Goal: Transaction & Acquisition: Purchase product/service

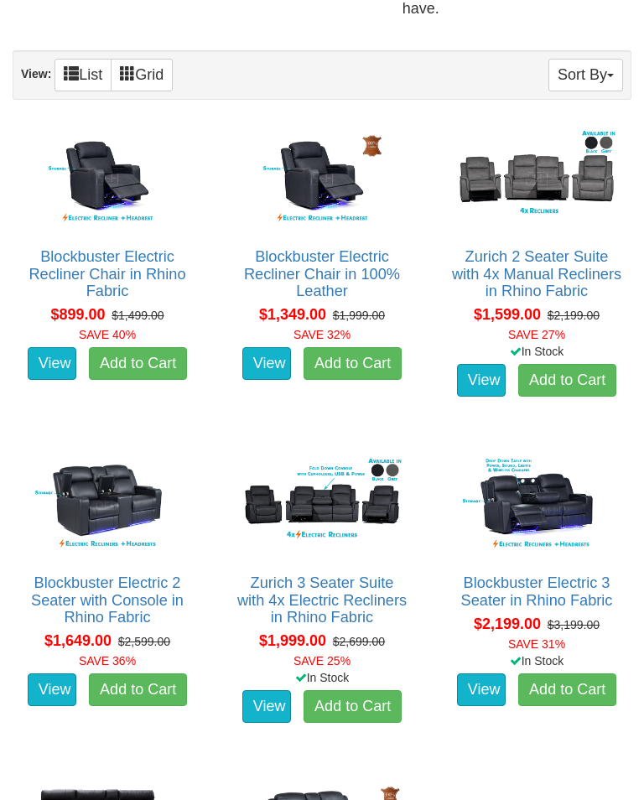
scroll to position [861, 0]
click at [340, 475] on img at bounding box center [322, 505] width 171 height 106
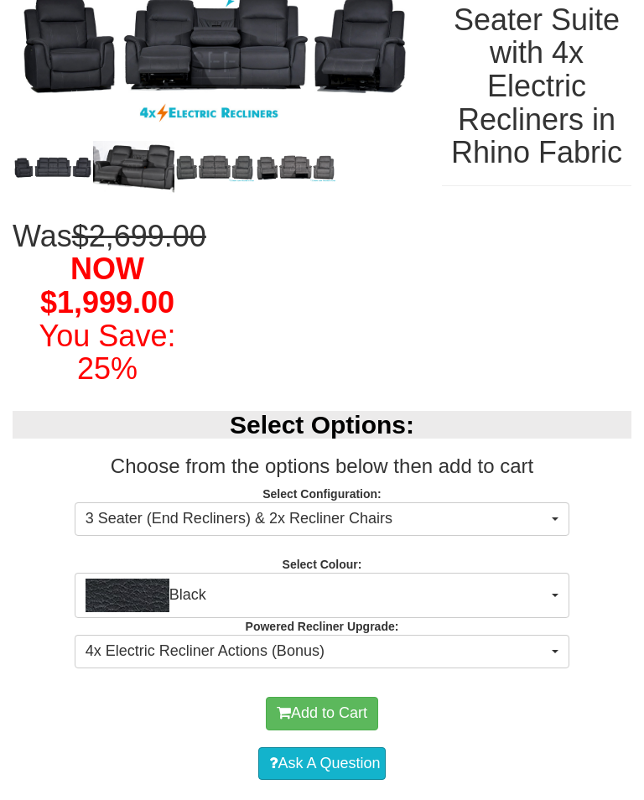
scroll to position [297, 0]
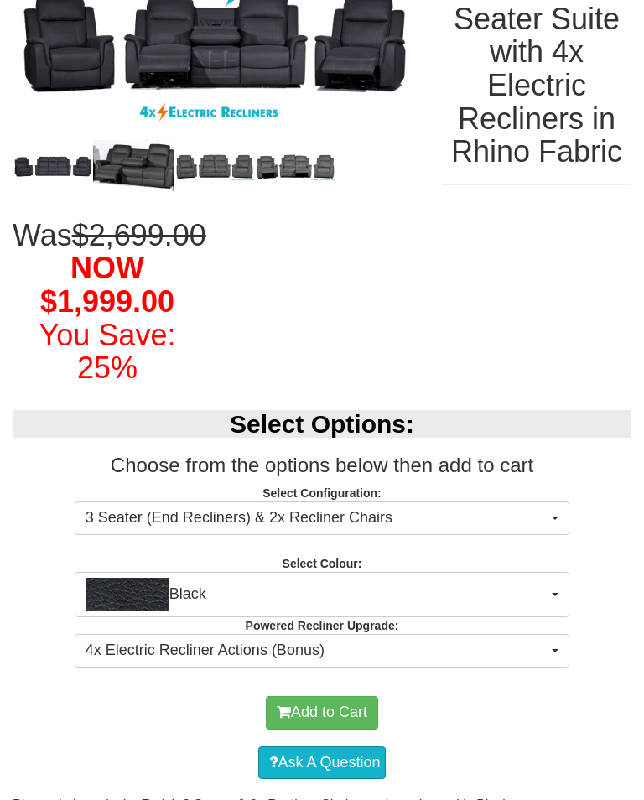
click at [554, 668] on button "4x Electric Recliner Actions (Bonus)" at bounding box center [322, 651] width 495 height 34
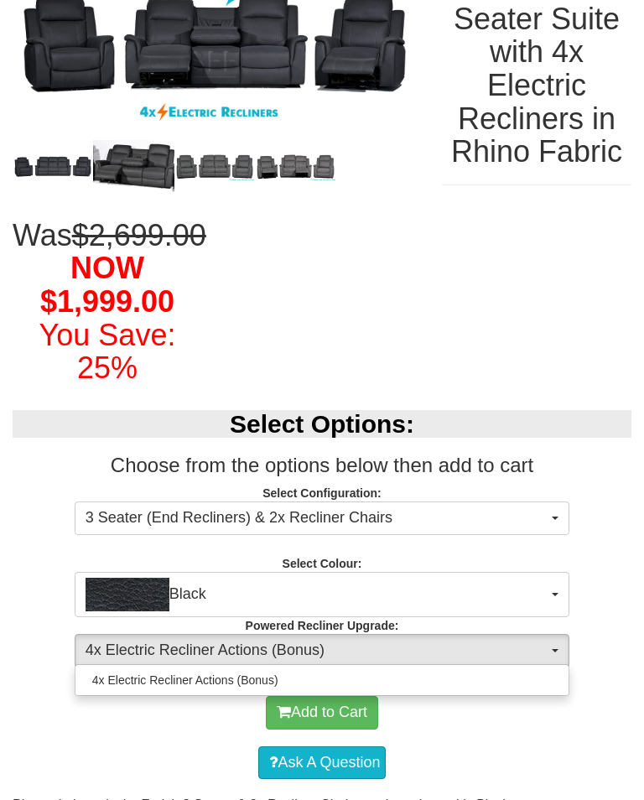
click at [617, 533] on div at bounding box center [322, 400] width 644 height 800
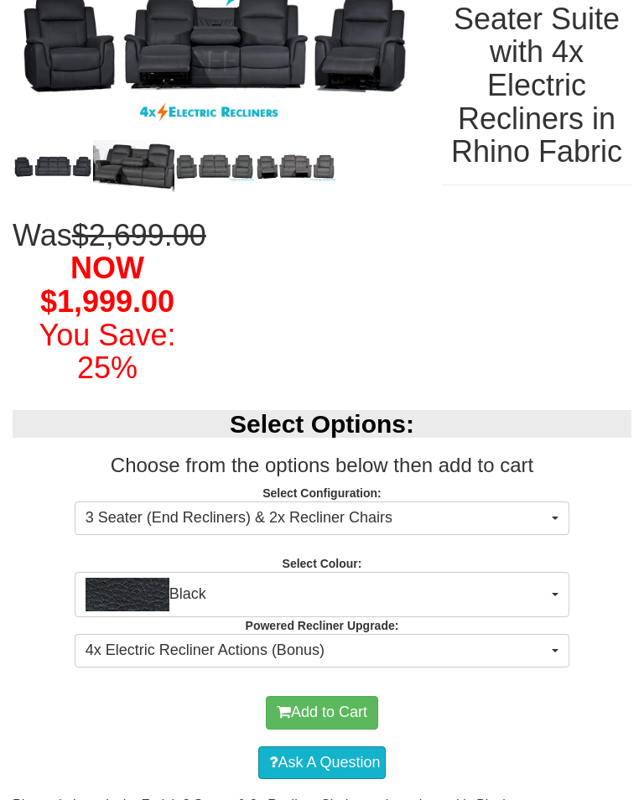
click at [587, 476] on h3 "Choose from the options below then add to cart" at bounding box center [322, 466] width 619 height 22
click at [538, 529] on span "3 Seater (End Recliners) & 2x Recliner Chairs" at bounding box center [317, 518] width 462 height 22
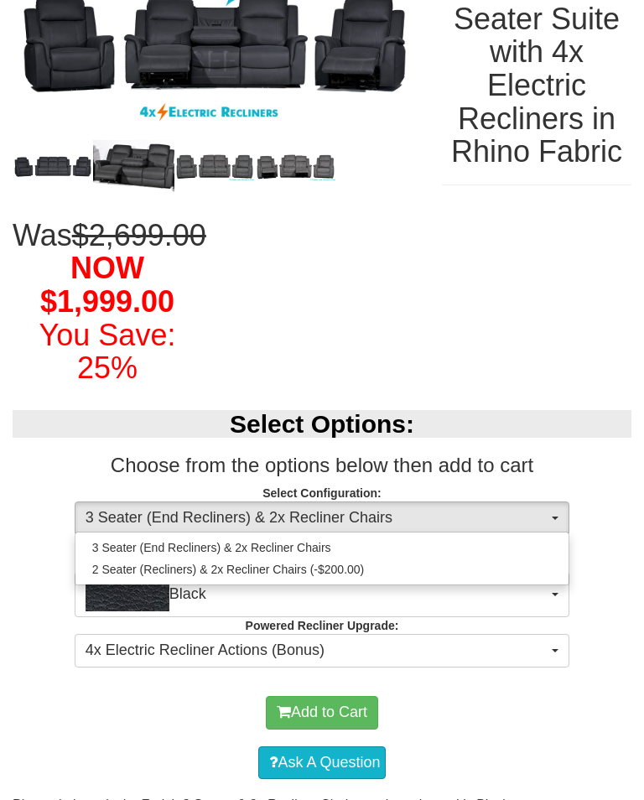
click at [527, 545] on div at bounding box center [322, 400] width 644 height 800
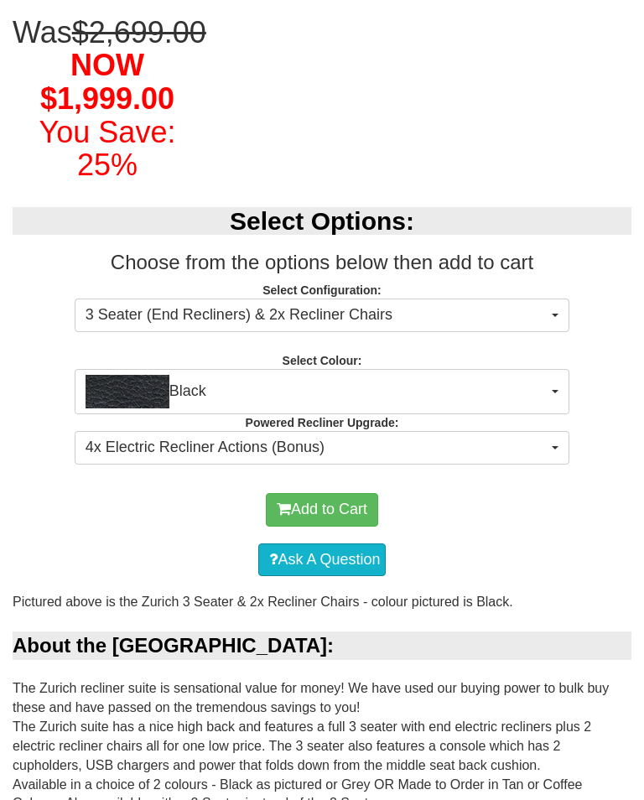
scroll to position [500, 0]
click at [554, 465] on button "4x Electric Recliner Actions (Bonus)" at bounding box center [322, 448] width 495 height 34
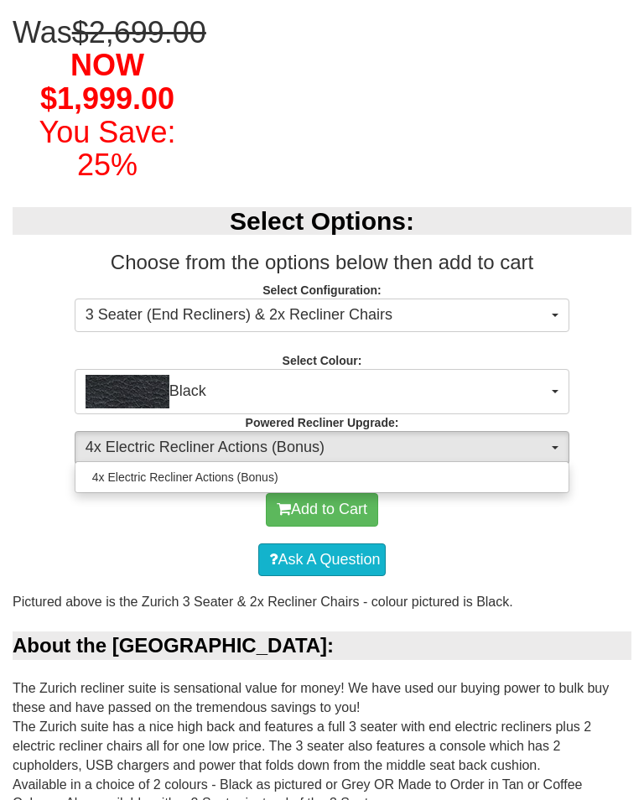
click at [492, 554] on div at bounding box center [322, 400] width 644 height 800
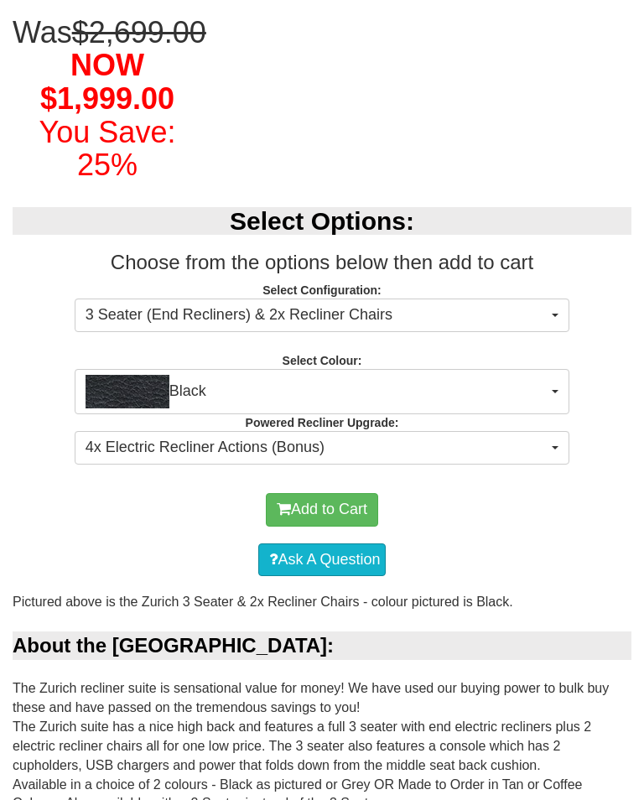
click at [550, 414] on button "Black" at bounding box center [322, 391] width 495 height 45
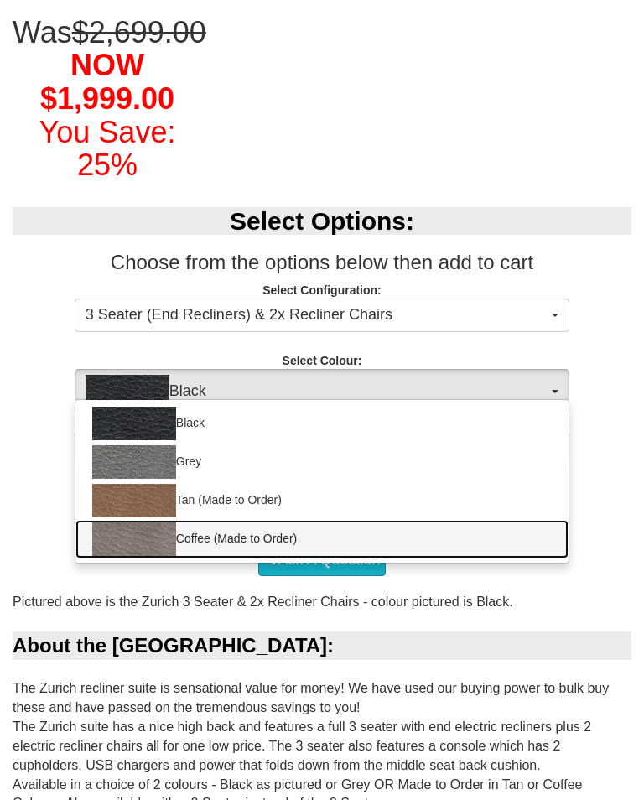
click at [163, 556] on img at bounding box center [134, 540] width 84 height 34
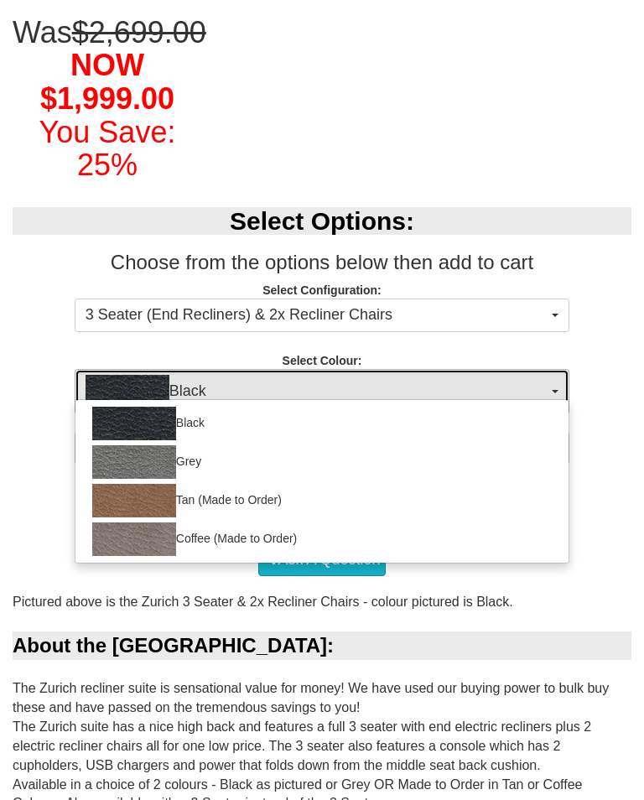
select select "2069"
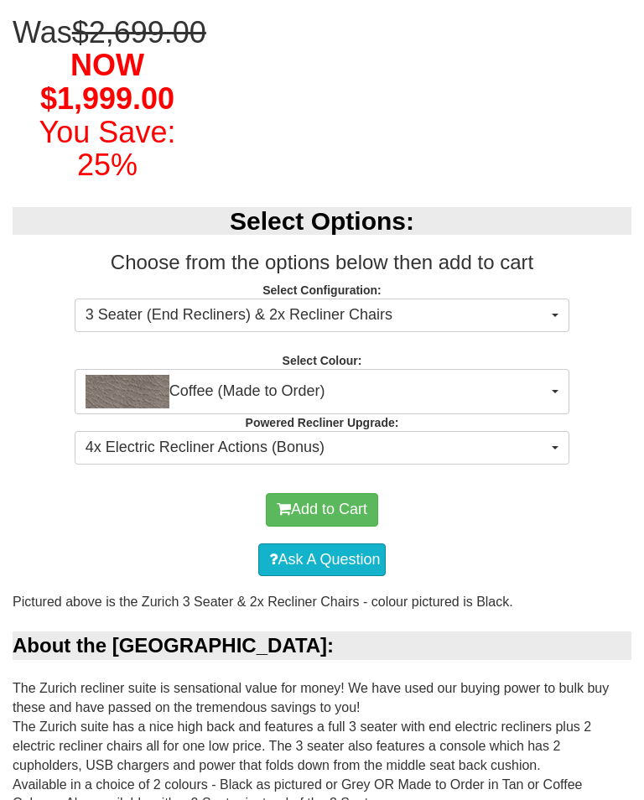
click at [543, 332] on button "3 Seater (End Recliners) & 2x Recliner Chairs" at bounding box center [322, 316] width 495 height 34
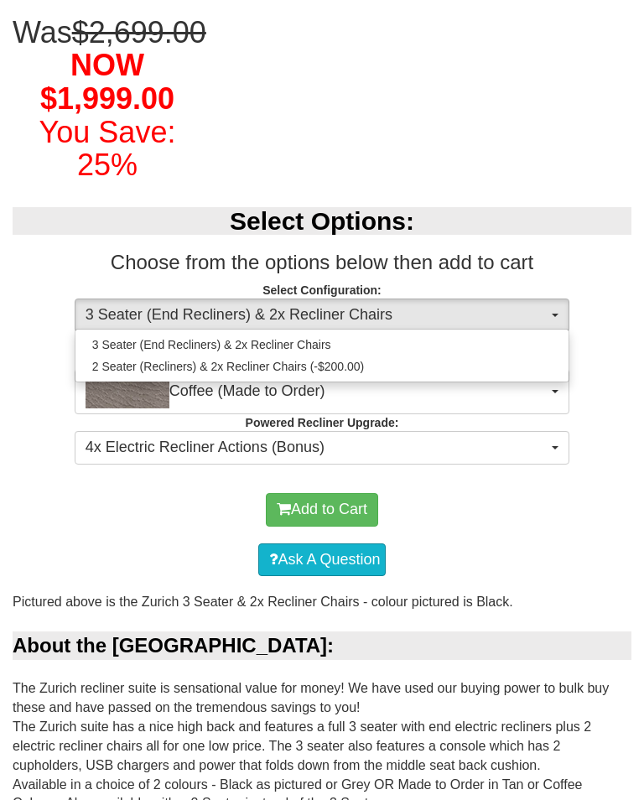
click at [595, 368] on div at bounding box center [322, 400] width 644 height 800
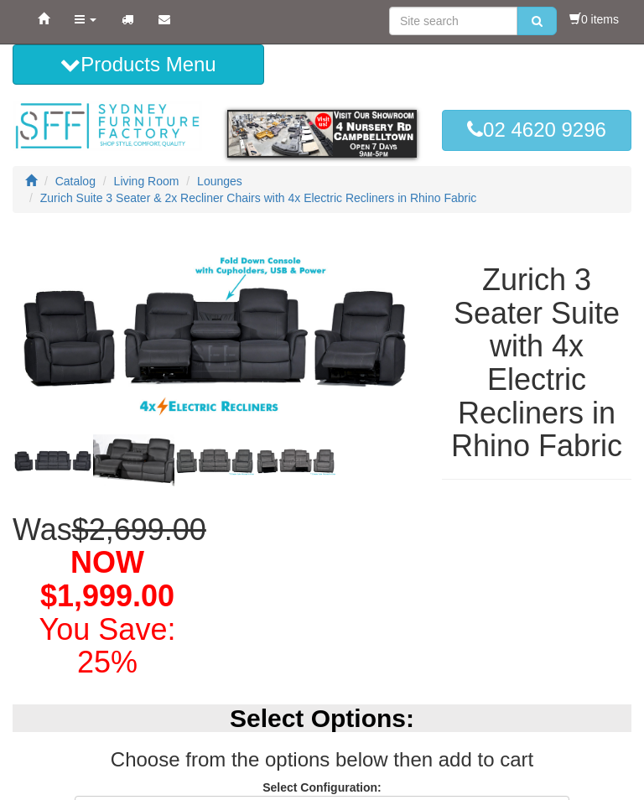
scroll to position [0, 0]
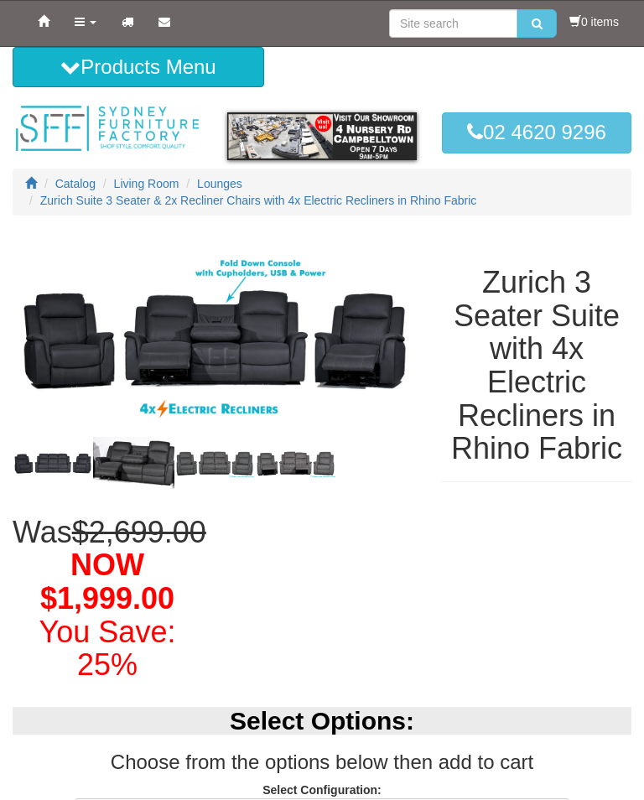
click at [60, 463] on img at bounding box center [53, 463] width 81 height 25
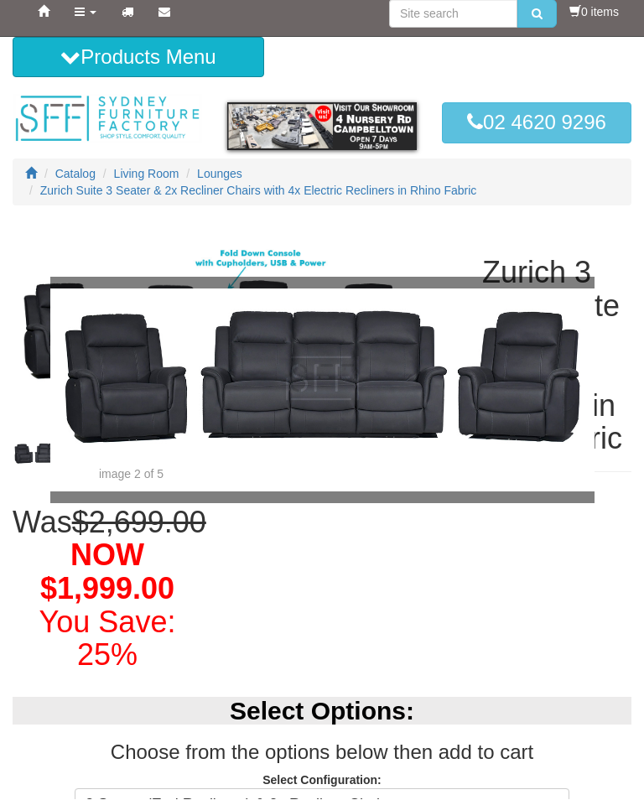
scroll to position [11, 0]
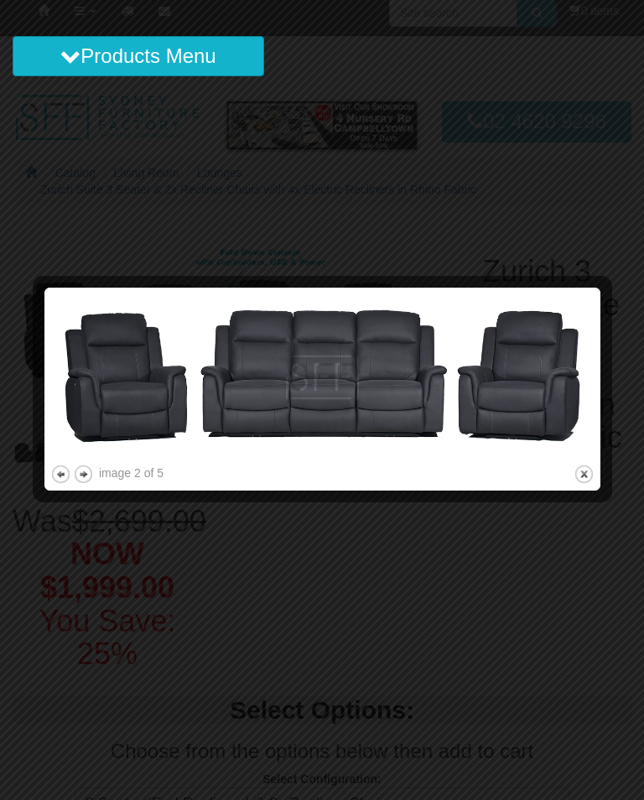
click at [60, 471] on button "previous" at bounding box center [60, 474] width 21 height 21
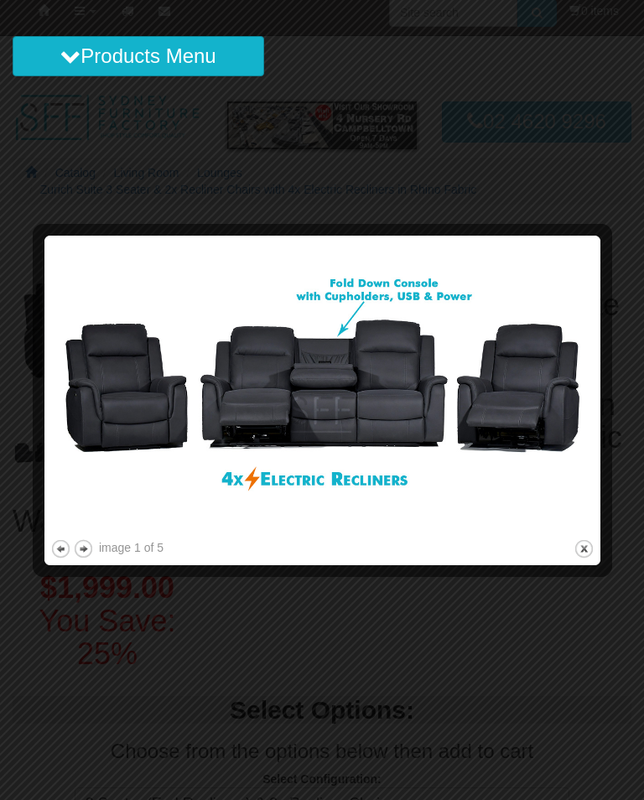
click at [87, 546] on button "next" at bounding box center [83, 548] width 21 height 21
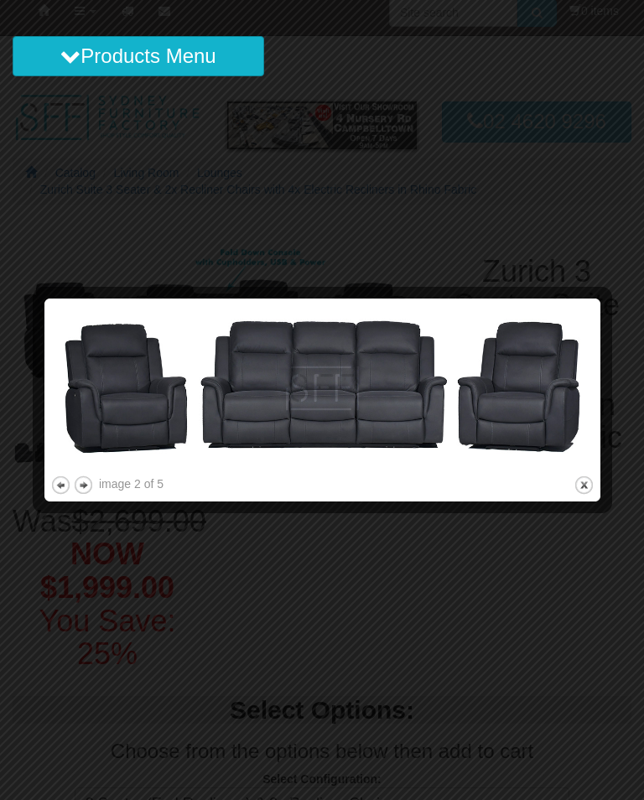
click at [84, 483] on button "next" at bounding box center [83, 485] width 21 height 21
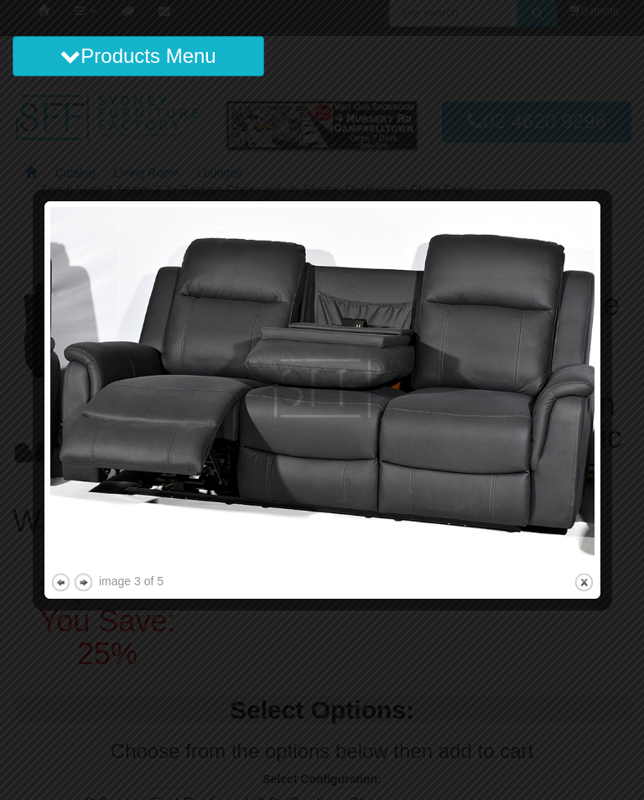
click at [91, 578] on button "next" at bounding box center [83, 582] width 21 height 21
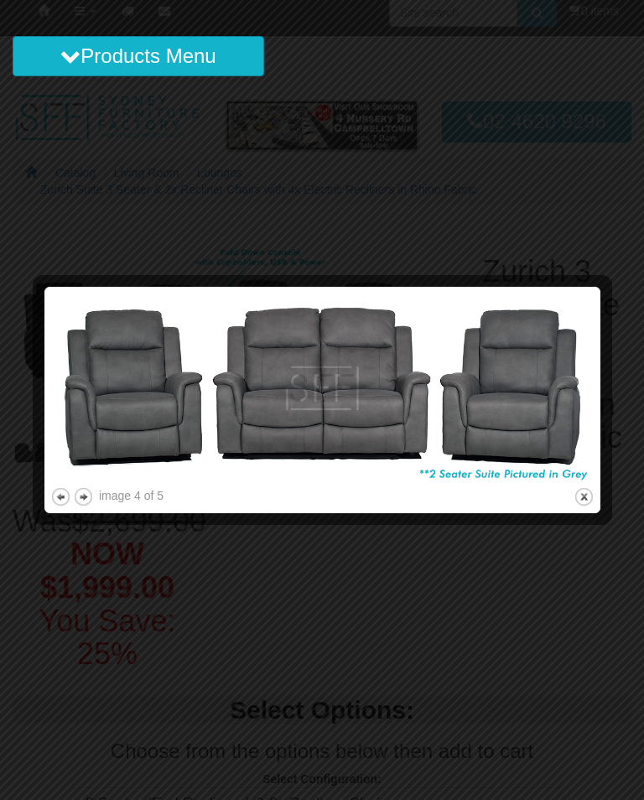
click at [87, 497] on button "next" at bounding box center [83, 496] width 21 height 21
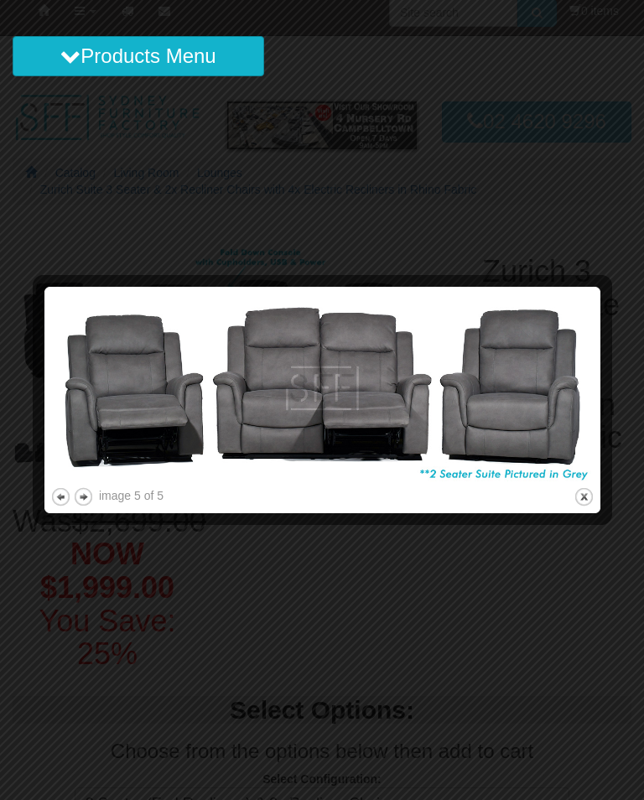
click at [570, 506] on div "image 5 of 5 previous next close" at bounding box center [322, 400] width 544 height 215
click at [578, 492] on button "close" at bounding box center [584, 496] width 21 height 21
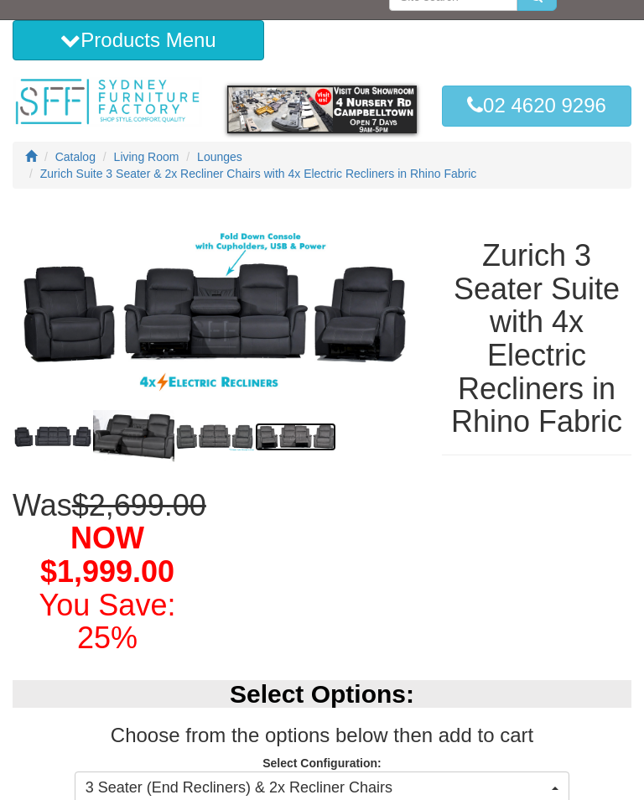
scroll to position [0, 0]
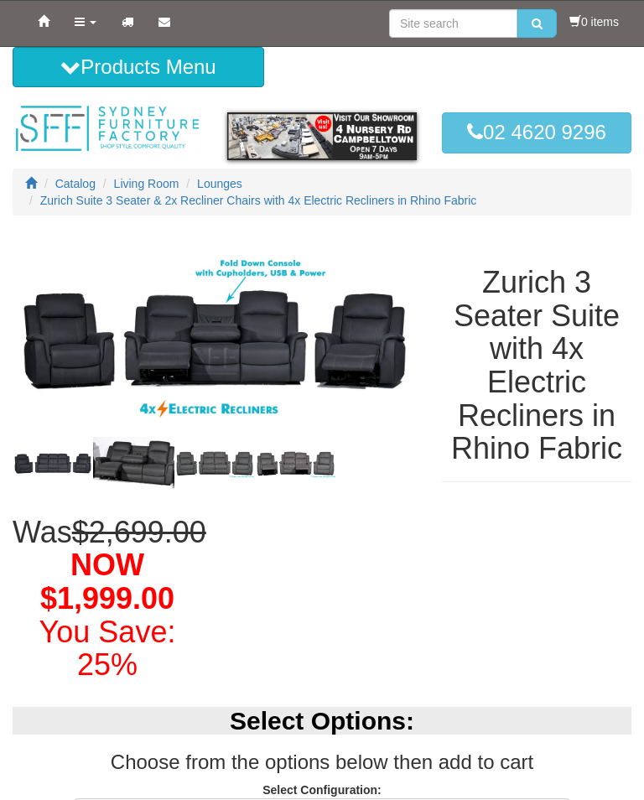
click at [329, 458] on img at bounding box center [295, 464] width 81 height 29
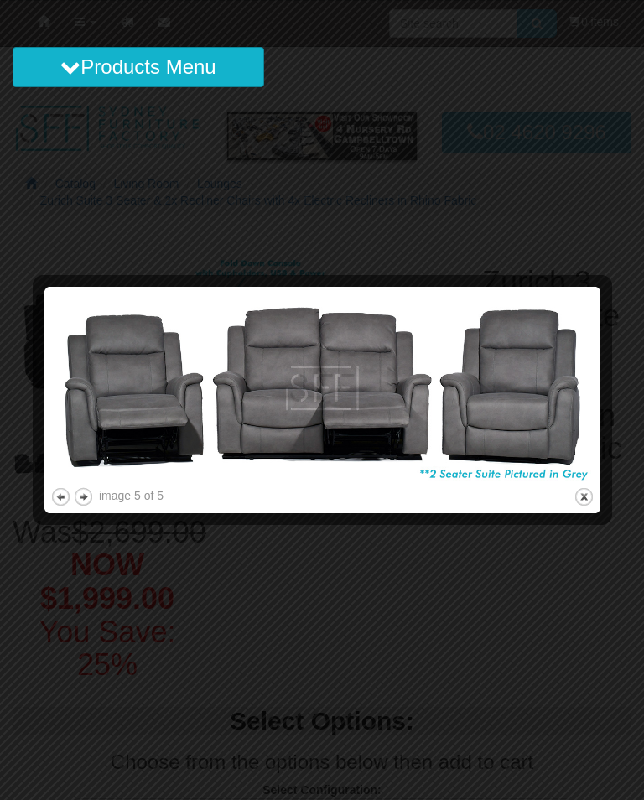
click at [60, 502] on button "previous" at bounding box center [60, 496] width 21 height 21
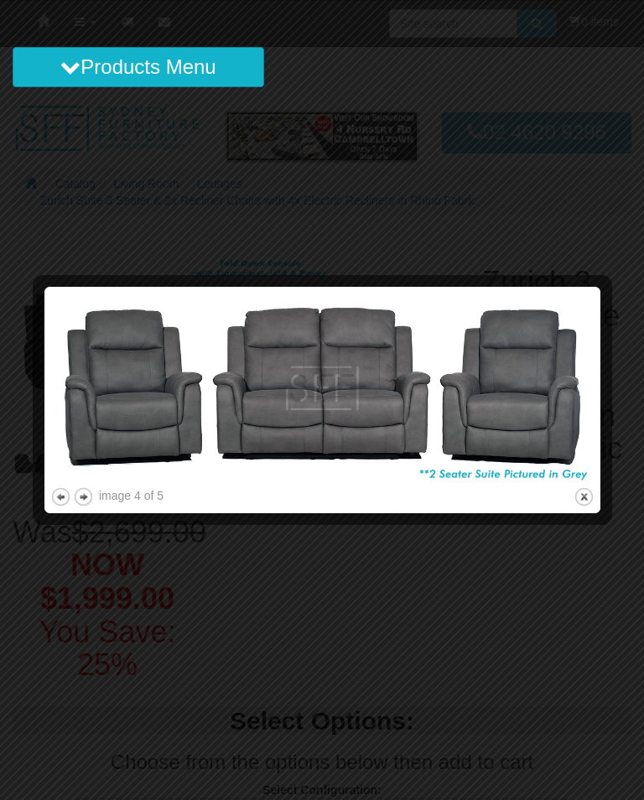
click at [584, 506] on button "close" at bounding box center [584, 496] width 21 height 21
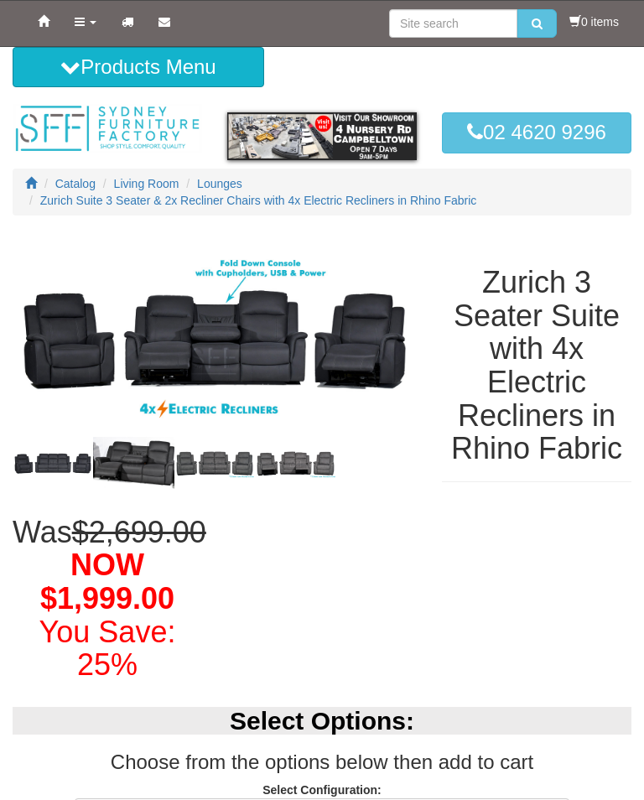
click at [54, 463] on img at bounding box center [53, 463] width 81 height 25
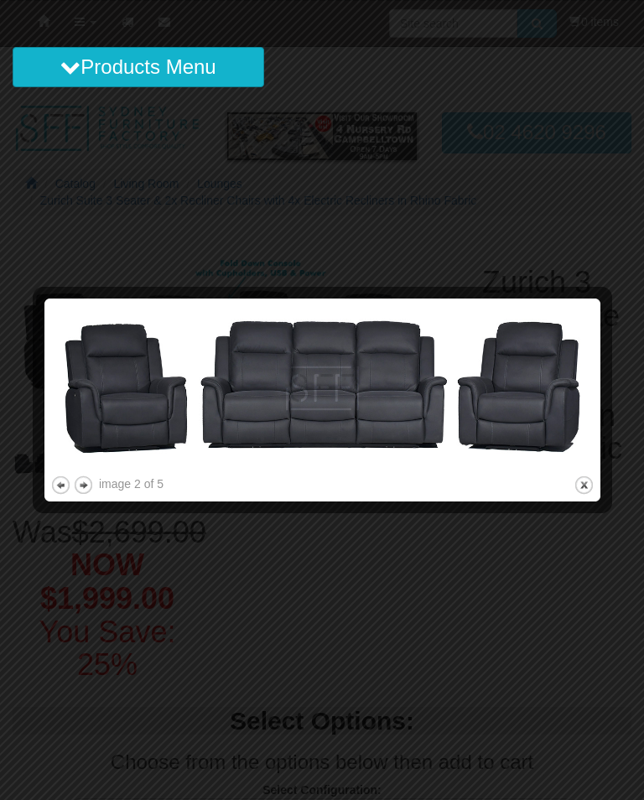
click at [88, 480] on button "next" at bounding box center [83, 485] width 21 height 21
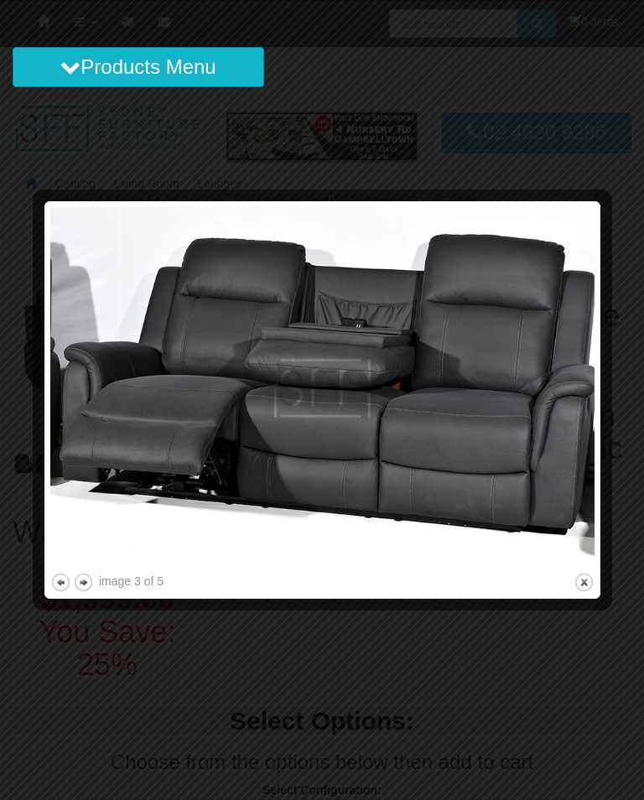
click at [126, 73] on button "Products Menu" at bounding box center [139, 67] width 252 height 40
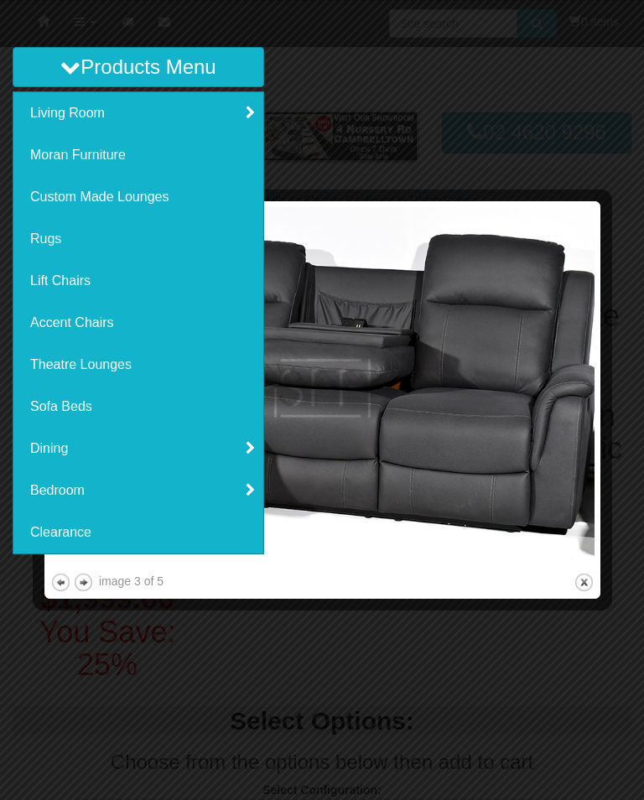
click at [81, 368] on link "Theatre Lounges" at bounding box center [138, 365] width 250 height 42
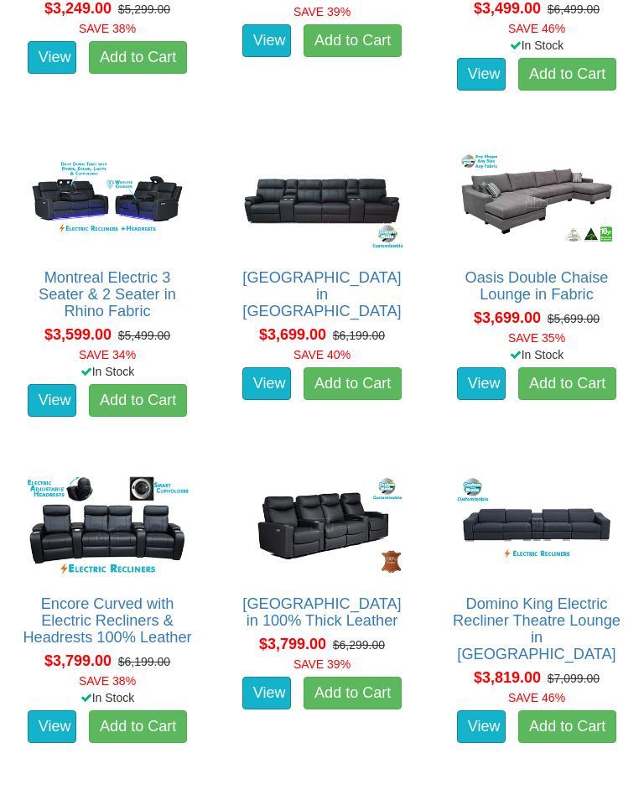
scroll to position [2916, 0]
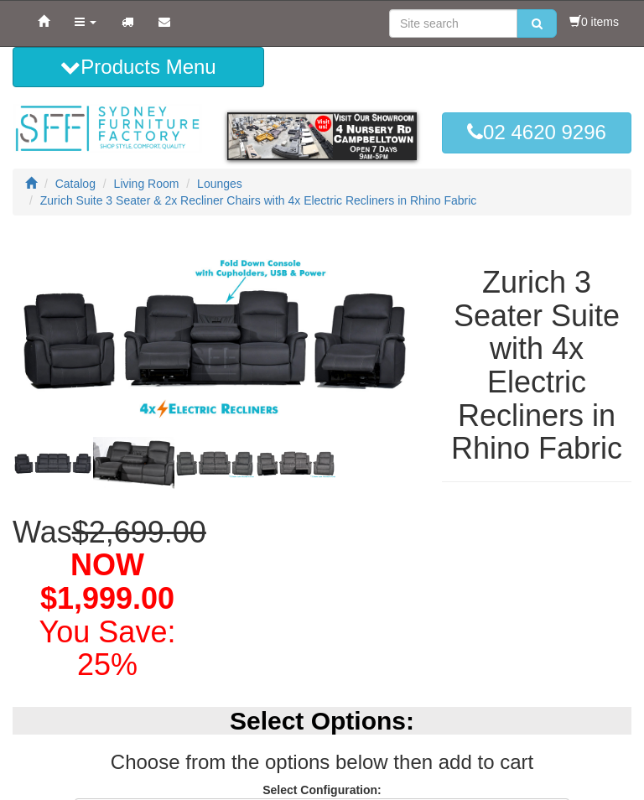
select select "2069"
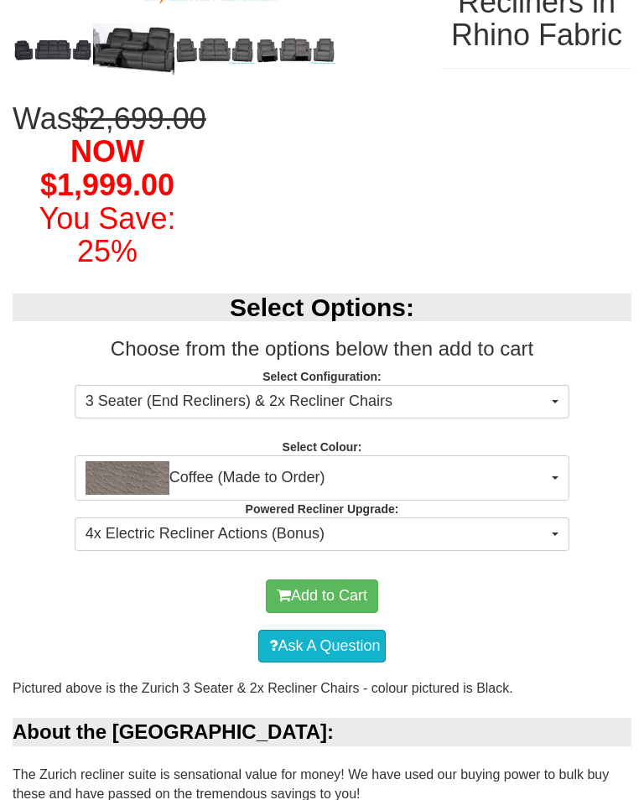
scroll to position [413, 0]
